Goal: Check status: Check status

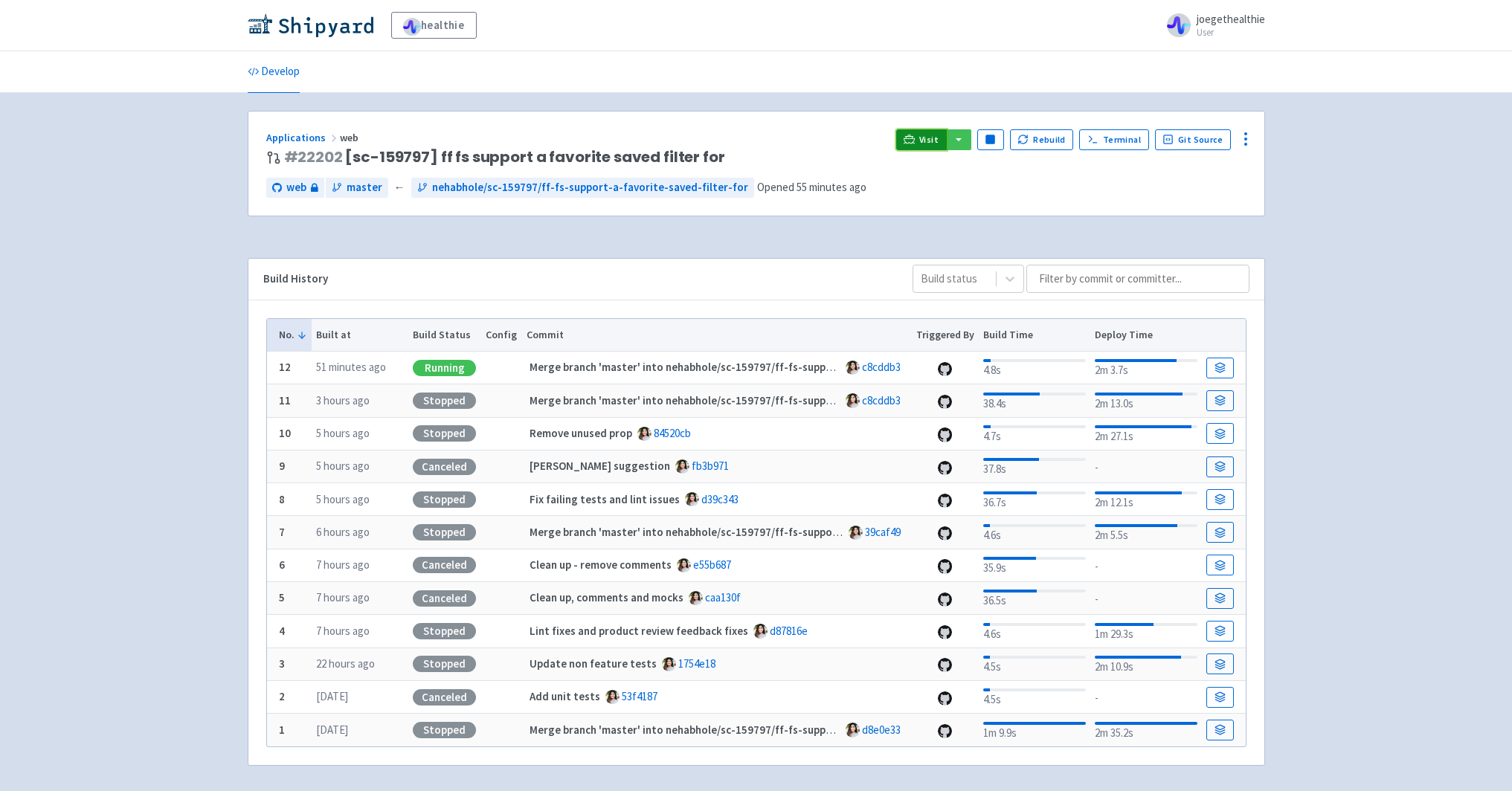
click at [922, 137] on link "Visit" at bounding box center [921, 139] width 50 height 21
